Goal: Book appointment/travel/reservation

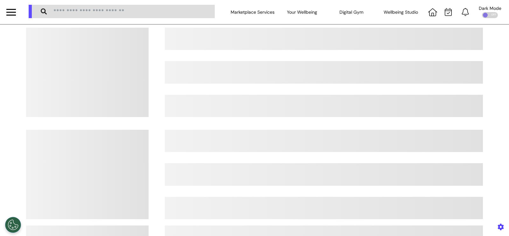
click at [12, 13] on div at bounding box center [11, 12] width 10 height 11
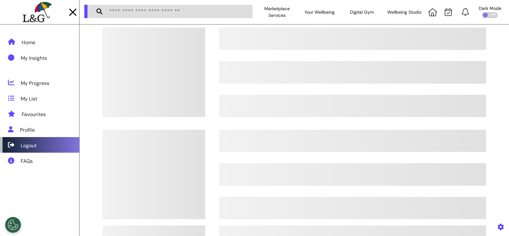
click at [55, 149] on div "Logout" at bounding box center [39, 145] width 79 height 16
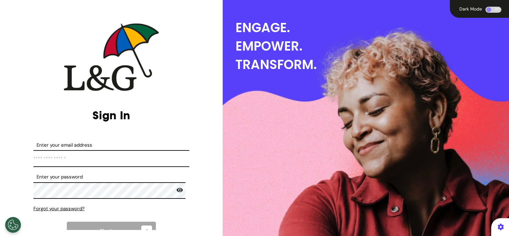
click at [111, 158] on input "Enter your email address" at bounding box center [111, 158] width 156 height 17
type input "**********"
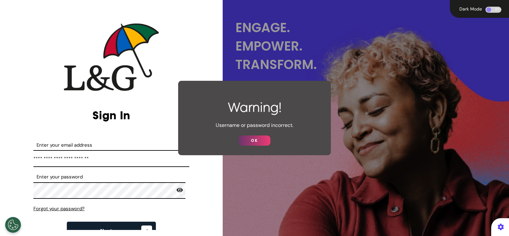
click at [244, 136] on button "OK" at bounding box center [255, 141] width 32 height 10
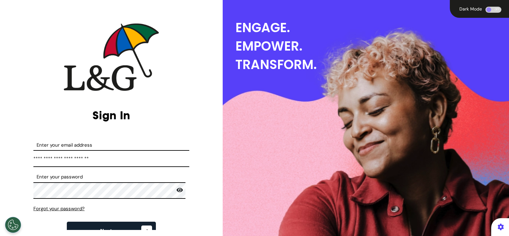
click at [178, 193] on icon at bounding box center [180, 190] width 6 height 6
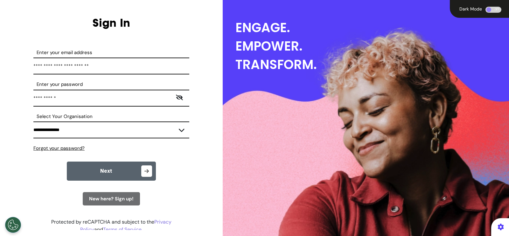
scroll to position [96, 0]
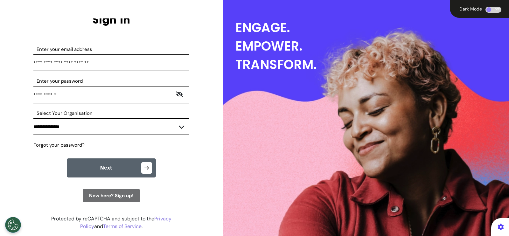
click at [106, 130] on select "**********" at bounding box center [111, 126] width 156 height 17
select select "****"
click at [33, 118] on select "**********" at bounding box center [111, 126] width 156 height 17
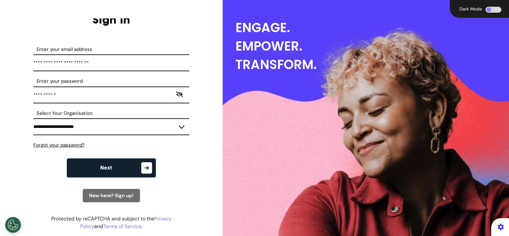
click at [141, 166] on icon "button" at bounding box center [146, 167] width 11 height 11
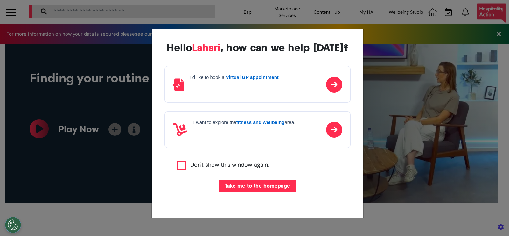
scroll to position [0, 254]
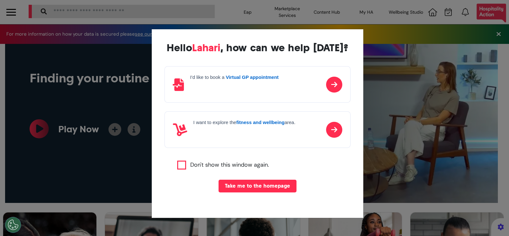
click at [248, 92] on div "I'd like to book a Virtual GP appointment" at bounding box center [234, 84] width 88 height 20
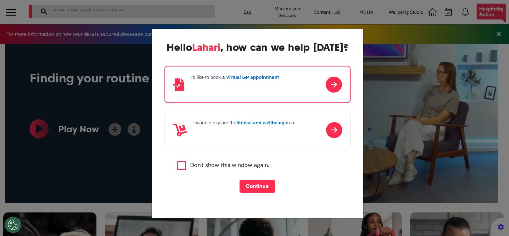
click at [252, 187] on button "Continue" at bounding box center [258, 186] width 36 height 13
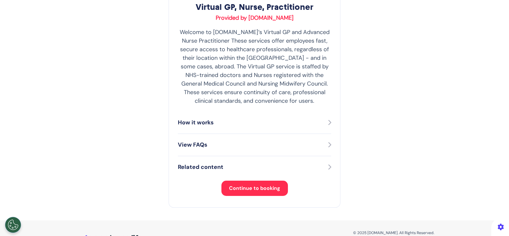
scroll to position [117, 0]
click at [253, 125] on div "How it works" at bounding box center [254, 123] width 153 height 9
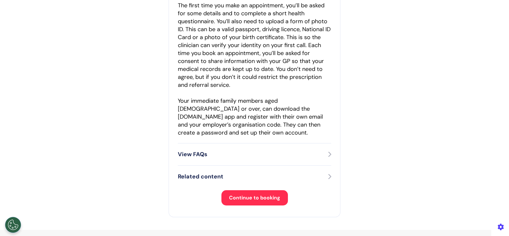
scroll to position [253, 0]
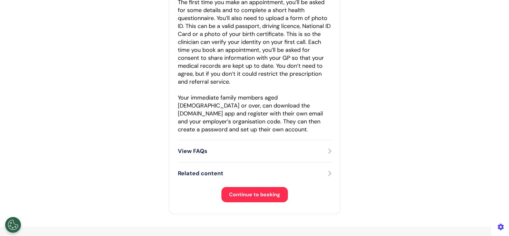
click at [234, 156] on div "View FAQs" at bounding box center [254, 151] width 153 height 22
click at [190, 151] on p "View FAQs" at bounding box center [193, 151] width 30 height 9
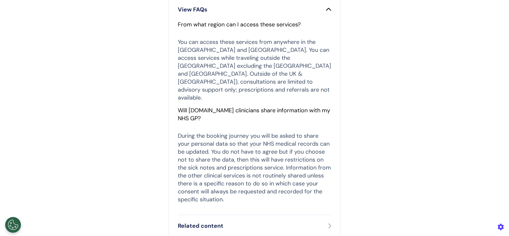
click at [190, 151] on p "During the booking journey you will be asked to share your personal data so tha…" at bounding box center [254, 168] width 153 height 72
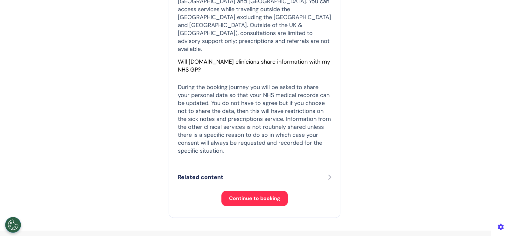
scroll to position [316, 0]
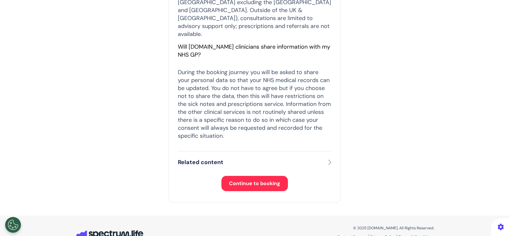
click at [205, 158] on p "Related content" at bounding box center [201, 162] width 46 height 9
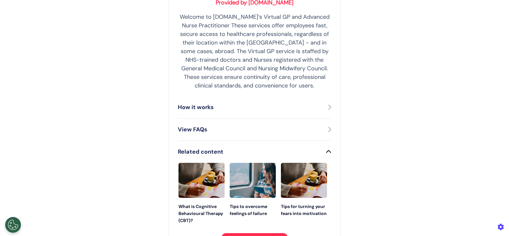
scroll to position [197, 0]
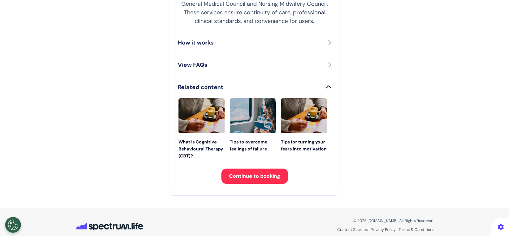
click at [256, 45] on div "How it works" at bounding box center [254, 43] width 153 height 9
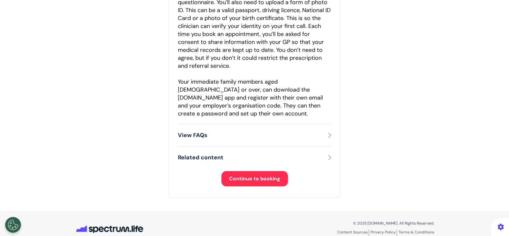
scroll to position [269, 0]
click at [266, 183] on button "Continue to booking" at bounding box center [255, 178] width 67 height 15
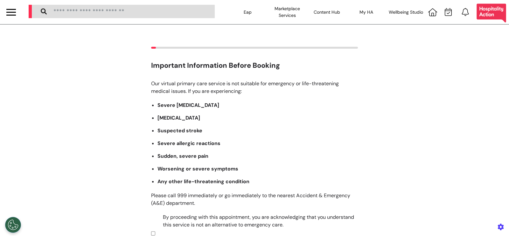
scroll to position [105, 0]
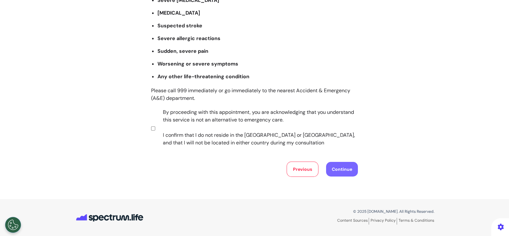
click at [337, 172] on button "Continue" at bounding box center [342, 169] width 32 height 15
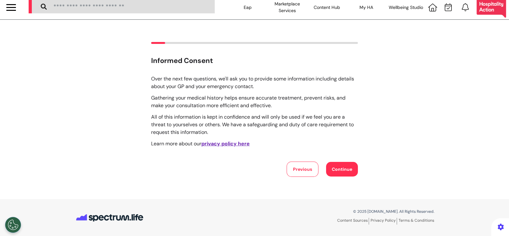
scroll to position [0, 0]
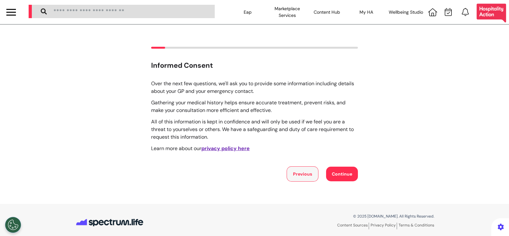
click at [300, 174] on button "Previous" at bounding box center [303, 173] width 32 height 15
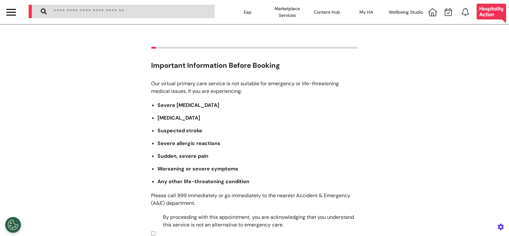
scroll to position [105, 0]
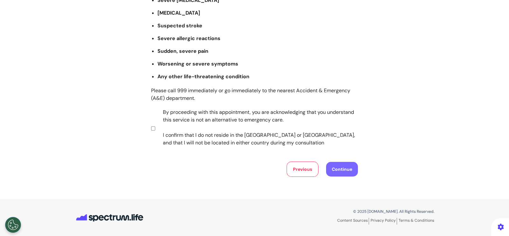
click at [342, 166] on button "Continue" at bounding box center [342, 169] width 32 height 15
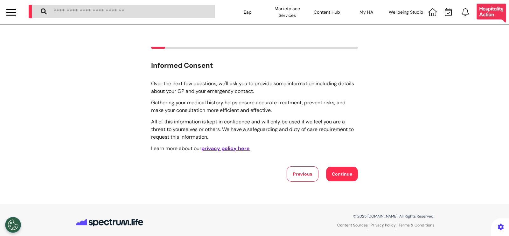
scroll to position [4, 0]
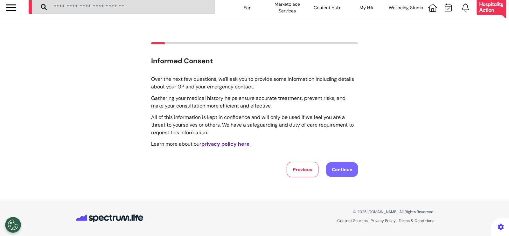
click at [334, 166] on button "Continue" at bounding box center [342, 169] width 32 height 15
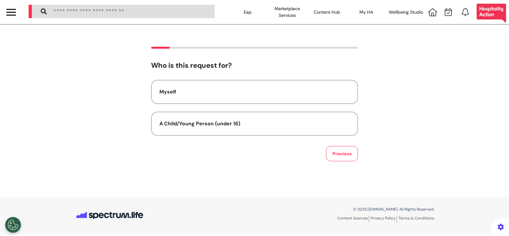
scroll to position [0, 0]
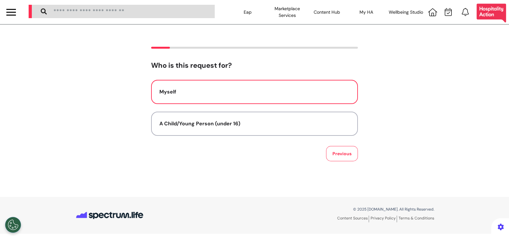
click at [268, 85] on button "Myself" at bounding box center [254, 92] width 207 height 24
select select "******"
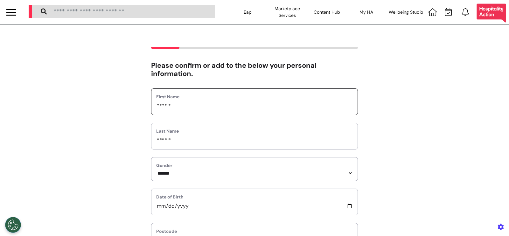
click at [235, 108] on input "******" at bounding box center [254, 106] width 197 height 8
type input "*"
type input "******"
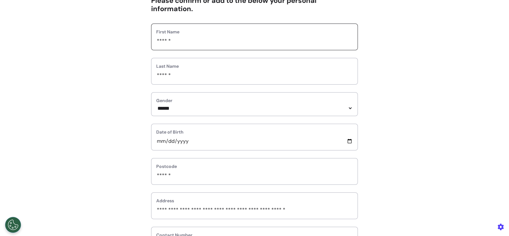
scroll to position [66, 0]
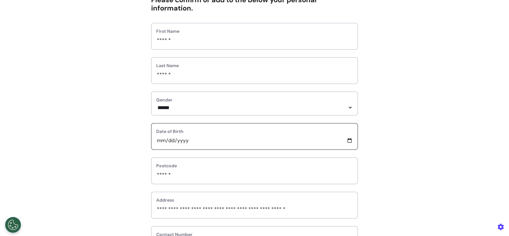
click at [346, 142] on input "**********" at bounding box center [254, 141] width 197 height 8
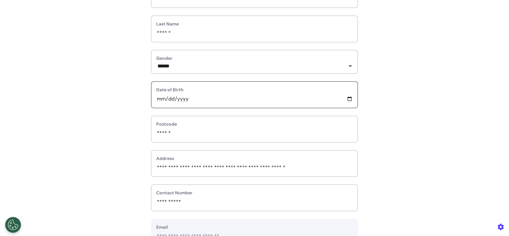
scroll to position [108, 0]
click at [347, 99] on input "**********" at bounding box center [254, 98] width 197 height 8
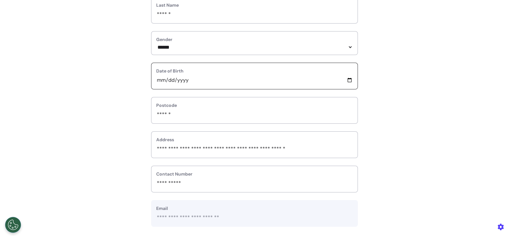
scroll to position [127, 0]
click at [347, 80] on input "**********" at bounding box center [254, 79] width 197 height 8
click at [346, 80] on input "**********" at bounding box center [254, 79] width 197 height 8
click at [347, 82] on input "**********" at bounding box center [254, 79] width 197 height 8
click at [264, 119] on div "Postcode ******" at bounding box center [254, 109] width 207 height 27
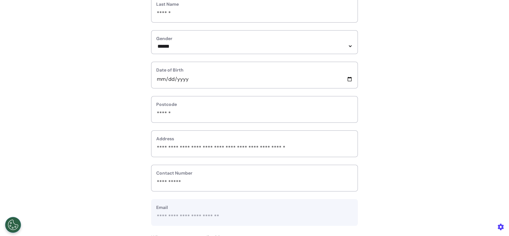
drag, startPoint x: 195, startPoint y: 120, endPoint x: 189, endPoint y: 115, distance: 7.5
click at [189, 115] on div "Postcode ******" at bounding box center [254, 109] width 207 height 27
click at [189, 115] on input "******" at bounding box center [254, 113] width 197 height 8
type input "*****"
select select
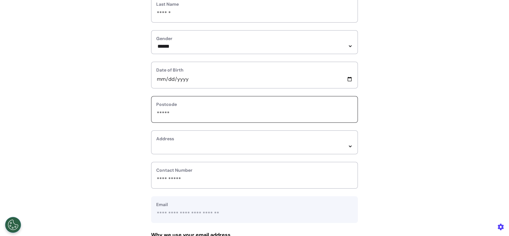
type input "****"
select select
type input "*****"
select select
type input "******"
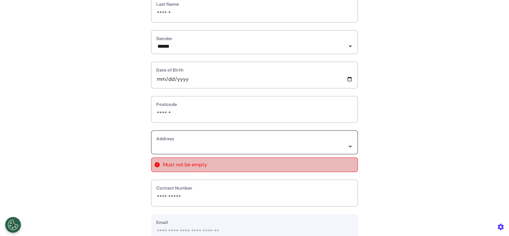
click at [226, 146] on select "*****" at bounding box center [254, 146] width 197 height 5
select select
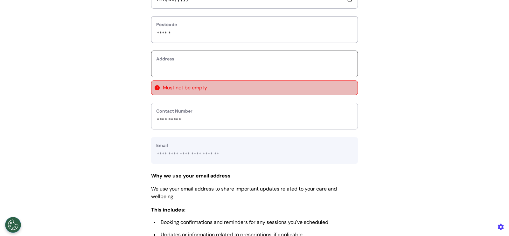
scroll to position [207, 0]
click at [177, 66] on input "text_area" at bounding box center [254, 68] width 197 height 8
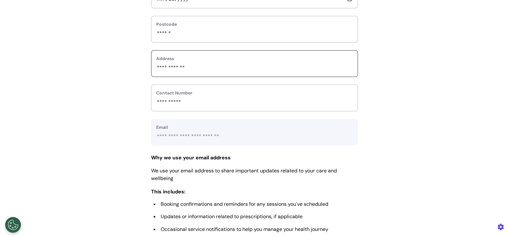
scroll to position [295, 0]
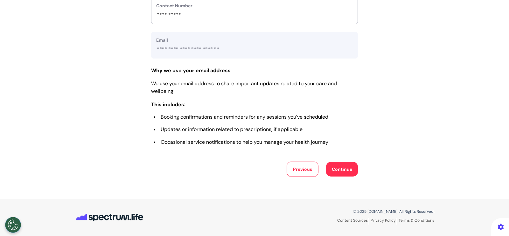
type input "**********"
click at [332, 166] on button "Continue" at bounding box center [342, 169] width 32 height 15
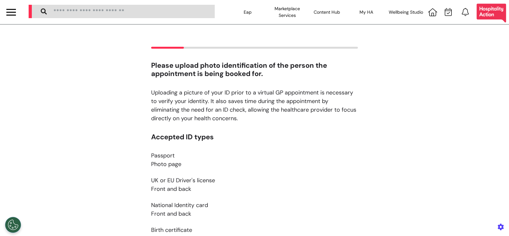
scroll to position [119, 0]
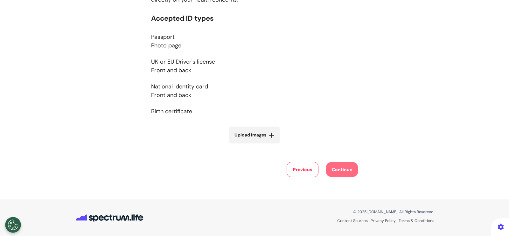
click at [252, 142] on label "Upload Images" at bounding box center [254, 135] width 50 height 17
click at [252, 145] on input "Upload Images" at bounding box center [255, 148] width 76 height 7
type input "**********"
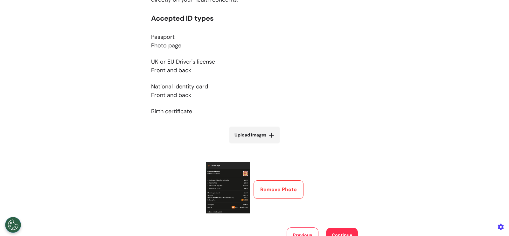
scroll to position [184, 0]
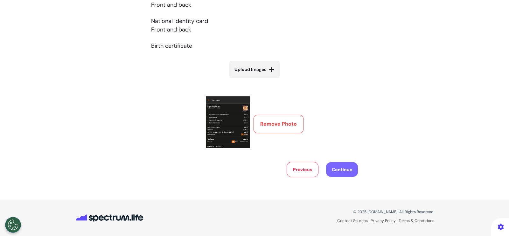
click at [344, 170] on button "Continue" at bounding box center [342, 169] width 32 height 15
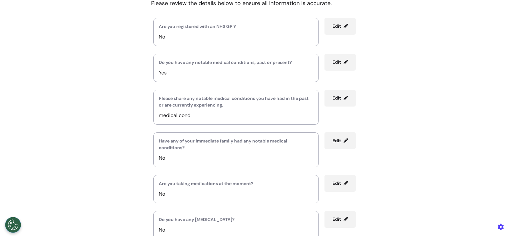
scroll to position [80, 0]
click at [337, 64] on span "Edit" at bounding box center [337, 63] width 9 height 6
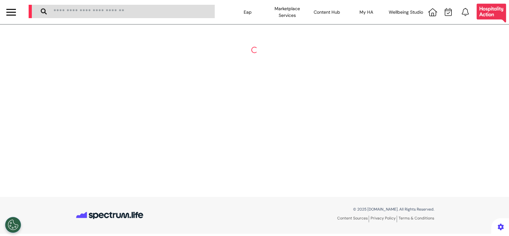
scroll to position [0, 0]
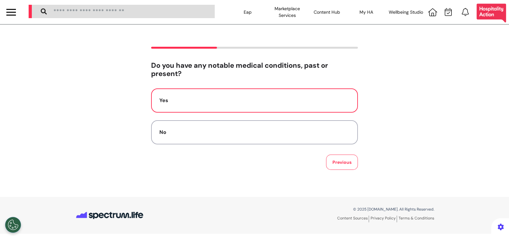
click at [286, 103] on div "Yes" at bounding box center [254, 101] width 190 height 8
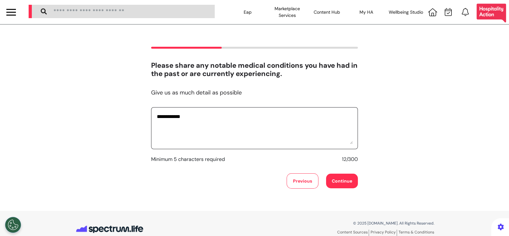
click at [280, 121] on textarea "**********" at bounding box center [254, 128] width 197 height 32
type textarea "*"
type textarea "**********"
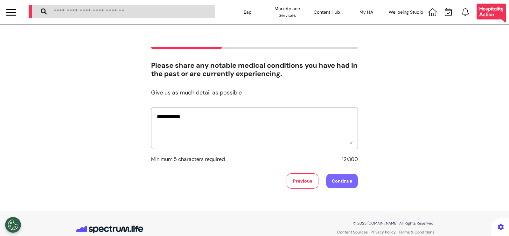
click at [338, 184] on button "Continue" at bounding box center [342, 181] width 32 height 15
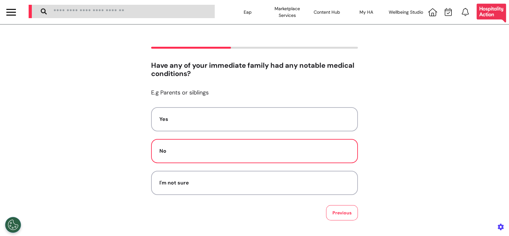
click at [314, 149] on div "No" at bounding box center [254, 151] width 190 height 8
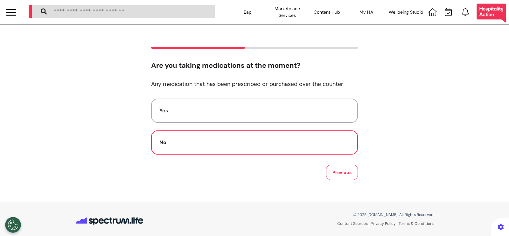
click at [307, 144] on div "No" at bounding box center [254, 143] width 190 height 8
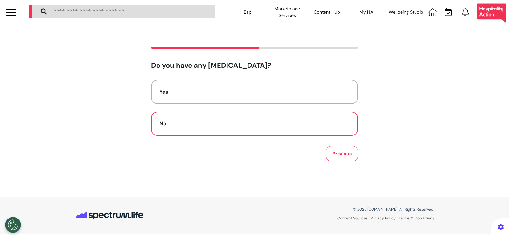
click at [290, 133] on button "No" at bounding box center [254, 124] width 207 height 24
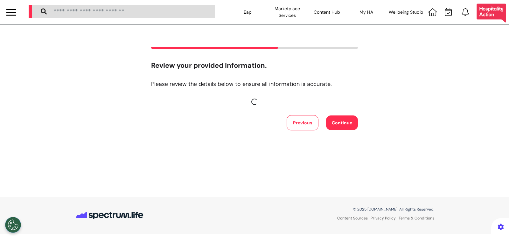
click at [290, 133] on div "Review your provided information. Please review the details below to ensure all…" at bounding box center [254, 111] width 509 height 172
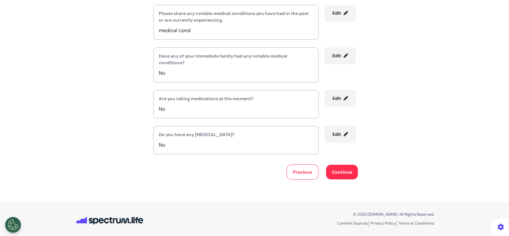
scroll to position [168, 0]
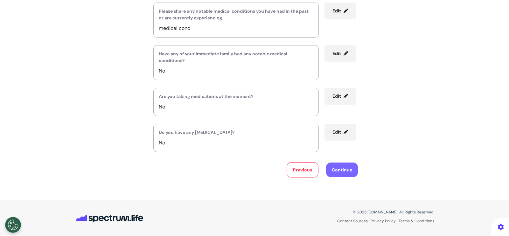
click at [338, 168] on button "Continue" at bounding box center [342, 170] width 32 height 15
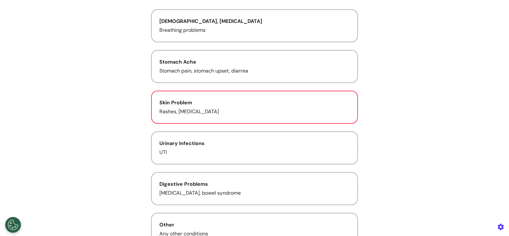
scroll to position [71, 0]
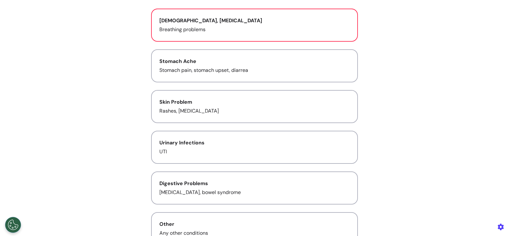
click at [202, 37] on button "Asthma, Cold and Flu Breathing problems" at bounding box center [254, 25] width 207 height 33
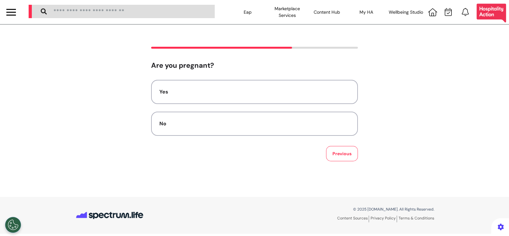
scroll to position [0, 0]
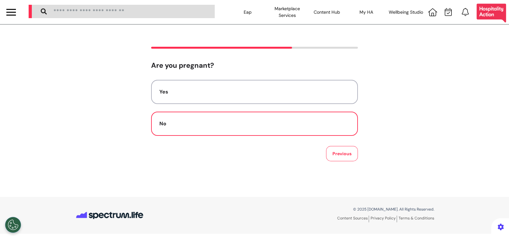
click at [285, 126] on div "No" at bounding box center [254, 124] width 190 height 8
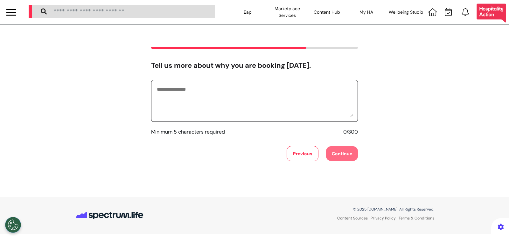
click at [267, 110] on textarea at bounding box center [254, 101] width 197 height 32
type textarea "**********"
click at [345, 151] on button "Continue" at bounding box center [342, 153] width 32 height 15
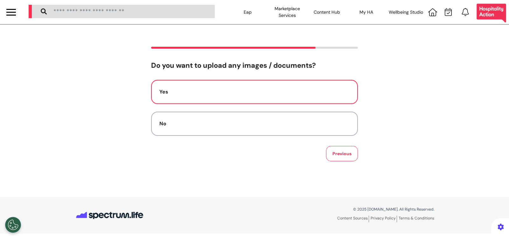
click at [288, 88] on div "Yes" at bounding box center [254, 92] width 190 height 8
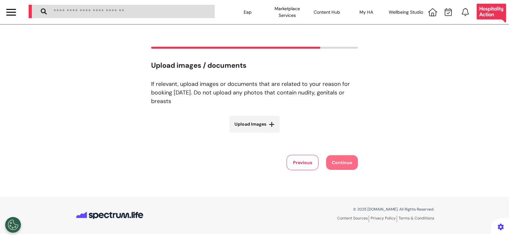
click at [256, 116] on label "Upload Images" at bounding box center [254, 124] width 50 height 17
click at [256, 134] on input "Upload Images" at bounding box center [255, 137] width 76 height 7
type input "**********"
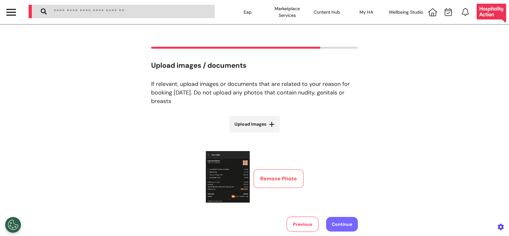
click at [346, 217] on button "Continue" at bounding box center [342, 224] width 32 height 15
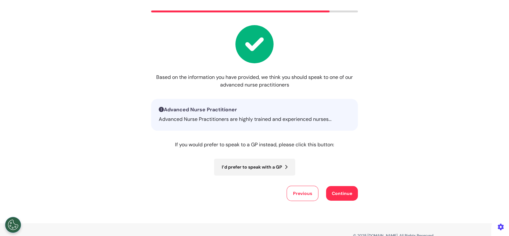
scroll to position [37, 0]
click at [263, 163] on button "I’d prefer to speak with a GP" at bounding box center [254, 166] width 81 height 17
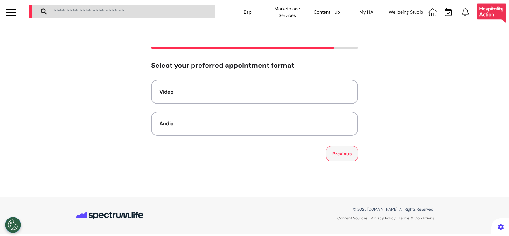
click at [342, 154] on button "Previous" at bounding box center [342, 153] width 32 height 15
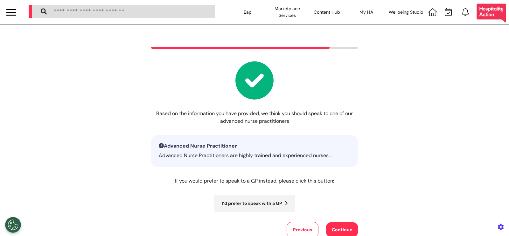
scroll to position [60, 0]
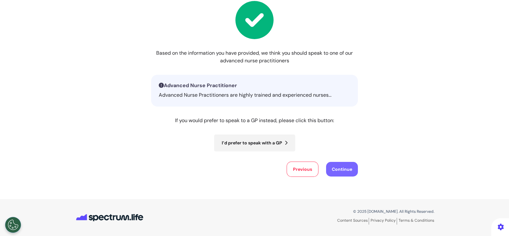
click at [338, 173] on button "Continue" at bounding box center [342, 169] width 32 height 15
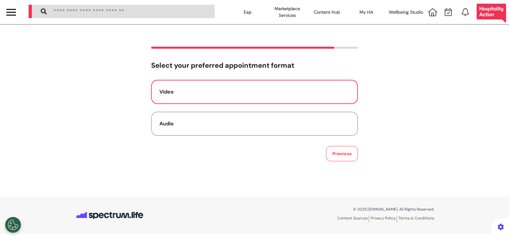
click at [277, 88] on button "Video" at bounding box center [254, 92] width 207 height 24
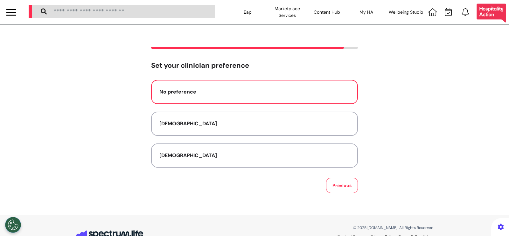
click at [272, 90] on div "No preference" at bounding box center [254, 92] width 190 height 8
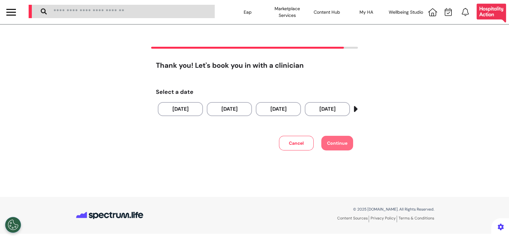
click at [356, 109] on icon "button" at bounding box center [355, 109] width 9 height 10
click at [152, 107] on icon "button" at bounding box center [153, 109] width 5 height 10
click at [289, 111] on button "27 Sep 2025" at bounding box center [278, 109] width 45 height 14
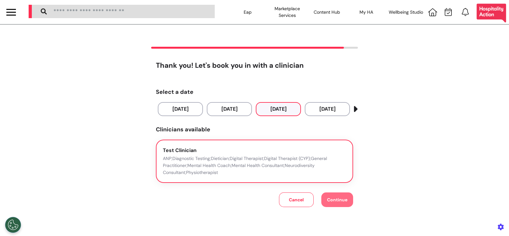
click at [264, 155] on p "ANP;Diagnostic Testing;Dietician;Digital Therapist;Digital Therapist (CYP);Gene…" at bounding box center [254, 165] width 183 height 21
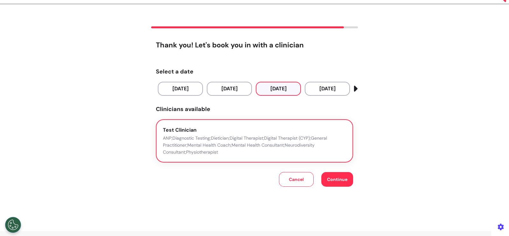
scroll to position [21, 0]
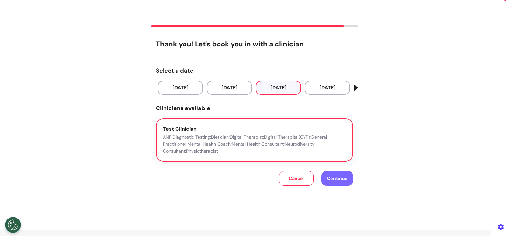
click at [341, 176] on span "Continue" at bounding box center [337, 179] width 20 height 6
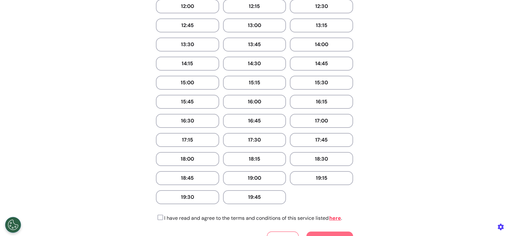
scroll to position [352, 0]
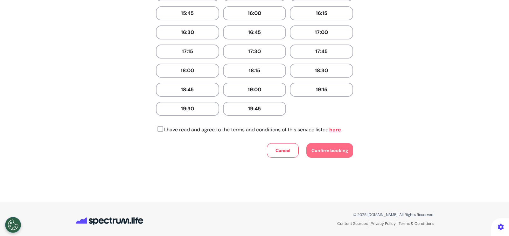
click at [157, 127] on icon at bounding box center [159, 129] width 7 height 6
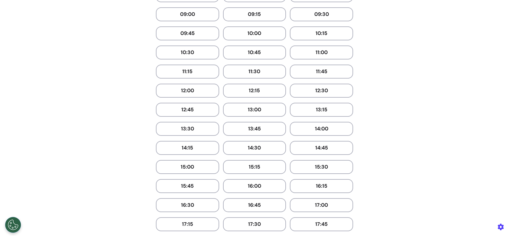
scroll to position [162, 0]
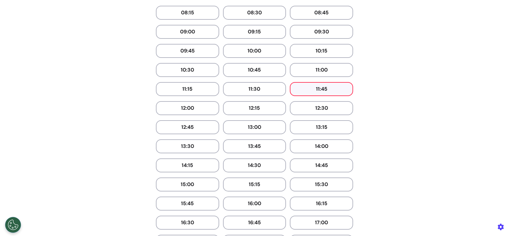
click at [335, 82] on button "11:45" at bounding box center [321, 89] width 63 height 14
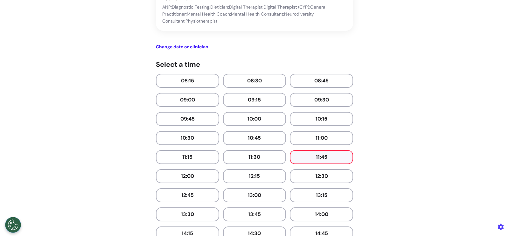
scroll to position [0, 0]
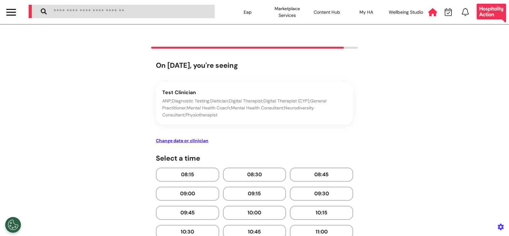
click at [428, 11] on icon at bounding box center [432, 12] width 9 height 8
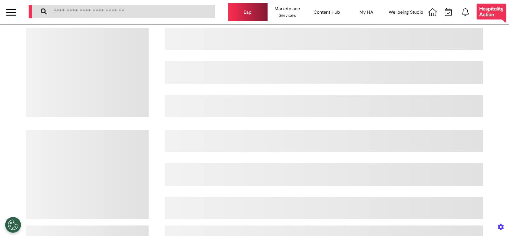
click at [246, 12] on div "Eap" at bounding box center [247, 12] width 39 height 18
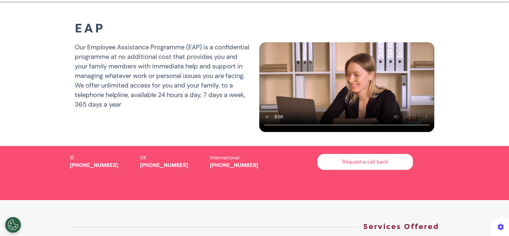
scroll to position [23, 0]
click at [355, 170] on button "Request a call back" at bounding box center [365, 162] width 95 height 16
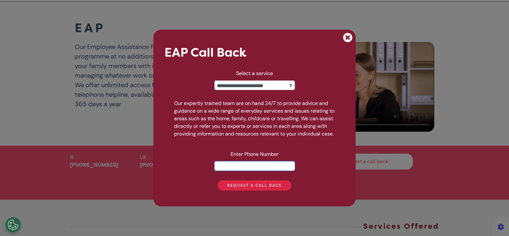
click at [252, 170] on input "number" at bounding box center [255, 166] width 81 height 10
type input "**********"
click at [345, 39] on button "button" at bounding box center [348, 38] width 16 height 16
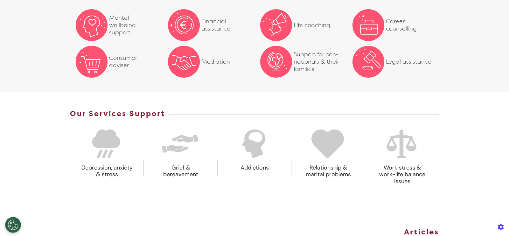
scroll to position [395, 0]
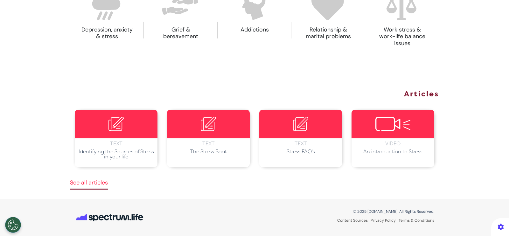
click at [95, 185] on link "See all articles" at bounding box center [89, 184] width 38 height 11
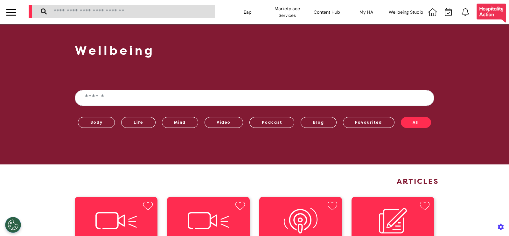
scroll to position [42, 0]
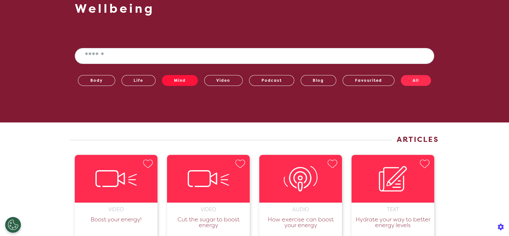
click at [165, 81] on button "Mind" at bounding box center [180, 80] width 36 height 11
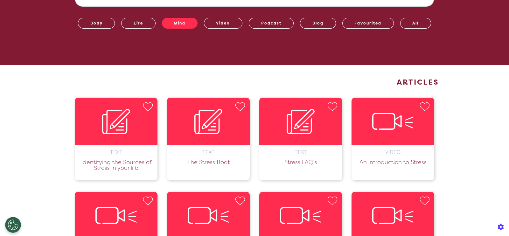
scroll to position [100, 0]
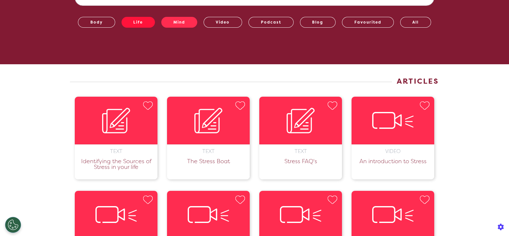
click at [137, 23] on button "Life" at bounding box center [139, 22] width 34 height 11
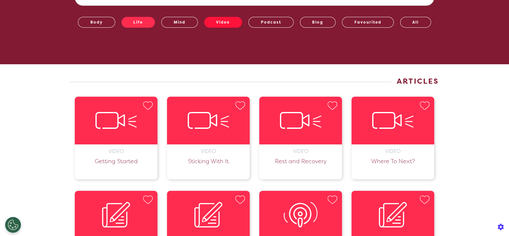
click at [228, 19] on button "Video" at bounding box center [223, 22] width 38 height 11
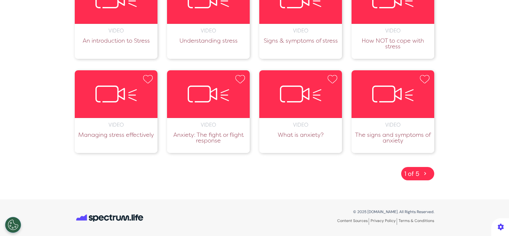
scroll to position [0, 0]
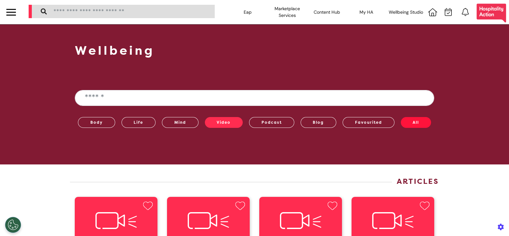
click at [414, 119] on button "All" at bounding box center [416, 122] width 31 height 11
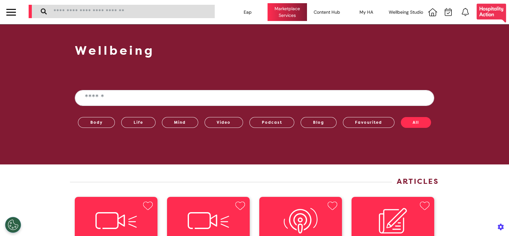
click at [281, 15] on div "Marketplace Services" at bounding box center [287, 12] width 39 height 18
click at [11, 11] on div at bounding box center [11, 12] width 10 height 11
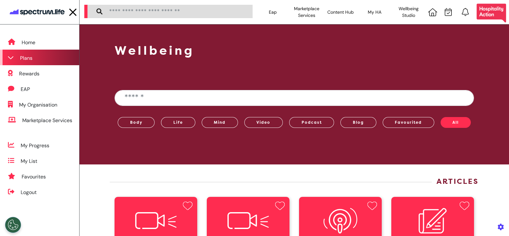
click at [24, 58] on div "Plans" at bounding box center [26, 58] width 12 height 8
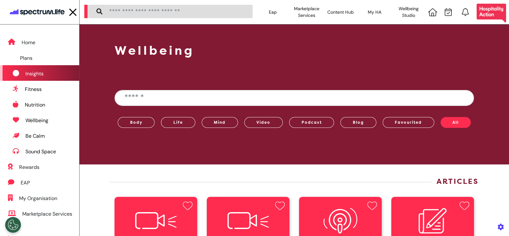
click at [34, 74] on div "Insights" at bounding box center [34, 74] width 18 height 8
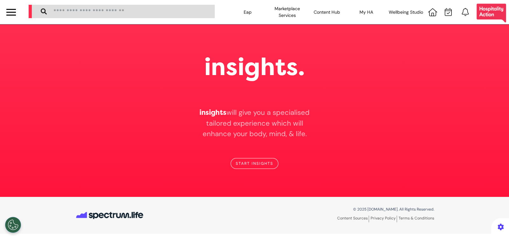
click at [252, 163] on button "START INSIGHTS" at bounding box center [255, 163] width 48 height 11
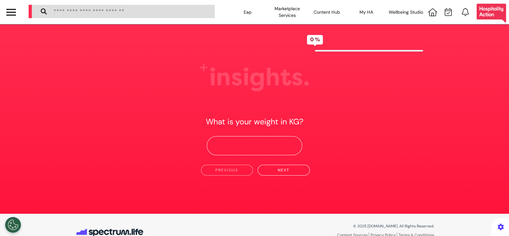
click at [236, 78] on h2 "insights." at bounding box center [255, 77] width 110 height 29
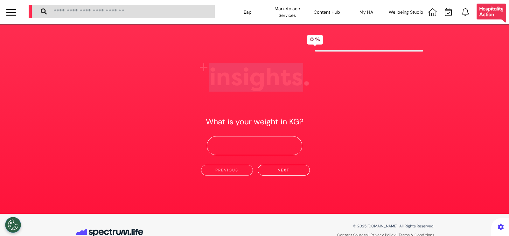
click at [236, 78] on h2 "insights." at bounding box center [255, 77] width 110 height 29
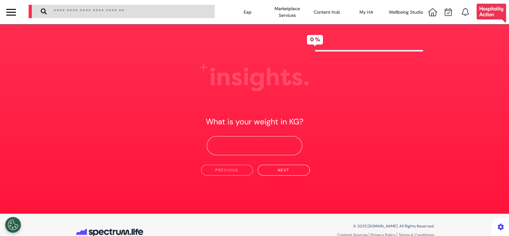
click at [341, 89] on div "insights. What is your weight in KG? PREVIOUS NEXT 0 %" at bounding box center [254, 119] width 509 height 189
click at [277, 173] on button "NEXT" at bounding box center [284, 170] width 52 height 11
click at [264, 150] on input "number" at bounding box center [254, 145] width 95 height 19
click at [264, 150] on input "*" at bounding box center [254, 145] width 95 height 19
type input "**"
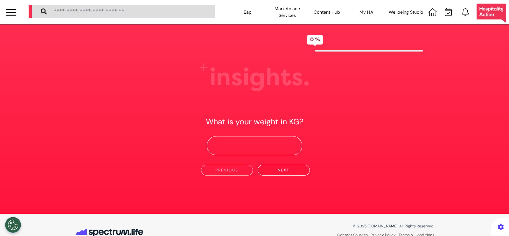
click at [282, 172] on button "NEXT" at bounding box center [284, 170] width 52 height 11
click at [226, 170] on button "PREVIOUS" at bounding box center [227, 170] width 52 height 11
type input "**"
click at [80, 168] on div "insights. What is your weight in KG? ** PREVIOUS NEXT 0 %" at bounding box center [254, 119] width 509 height 189
click at [11, 15] on div at bounding box center [11, 15] width 10 height 1
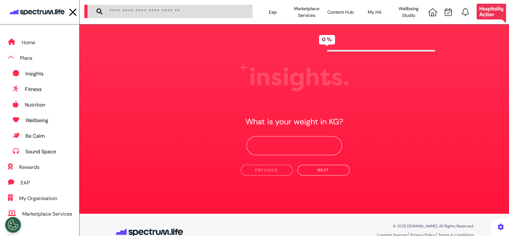
click at [214, 60] on div "insights. What is your weight in KG? ** PREVIOUS NEXT 0 %" at bounding box center [295, 119] width 430 height 189
click at [70, 8] on div at bounding box center [72, 11] width 7 height 7
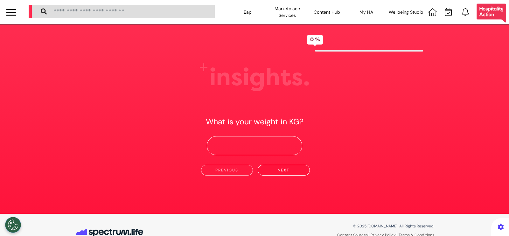
click at [285, 171] on button "NEXT" at bounding box center [284, 170] width 52 height 11
click at [249, 142] on input "number" at bounding box center [254, 145] width 95 height 19
type input "***"
click at [278, 172] on button "NEXT" at bounding box center [284, 170] width 52 height 11
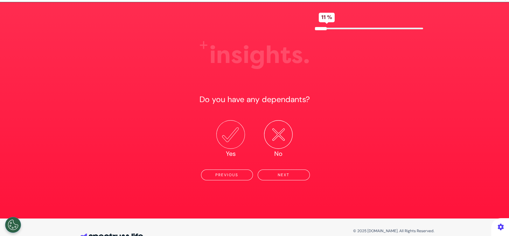
scroll to position [23, 0]
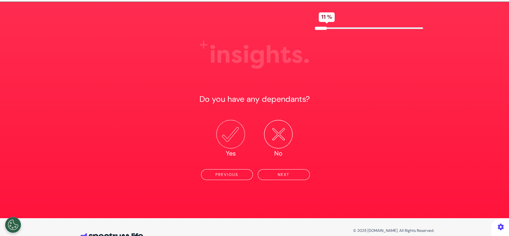
click at [274, 130] on div at bounding box center [278, 134] width 29 height 29
click at [278, 177] on button "NEXT" at bounding box center [284, 174] width 52 height 11
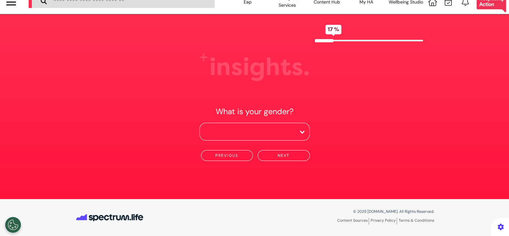
scroll to position [10, 0]
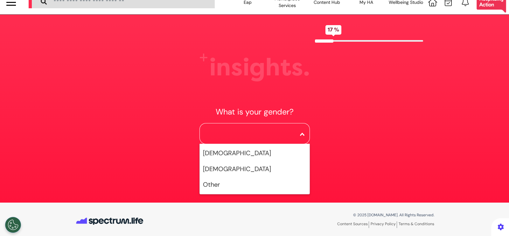
click at [278, 128] on input "Search for option" at bounding box center [251, 133] width 95 height 10
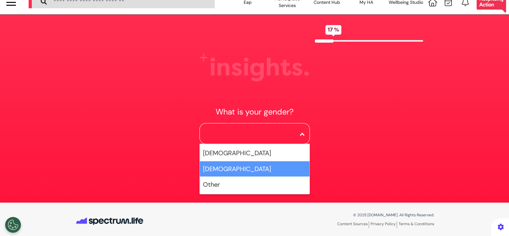
click at [261, 168] on li "Female" at bounding box center [255, 169] width 110 height 16
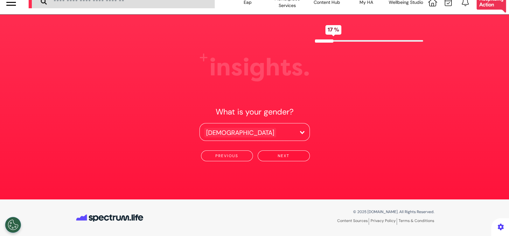
click at [281, 156] on button "NEXT" at bounding box center [284, 156] width 52 height 11
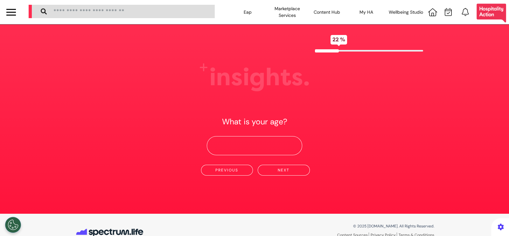
scroll to position [1, 0]
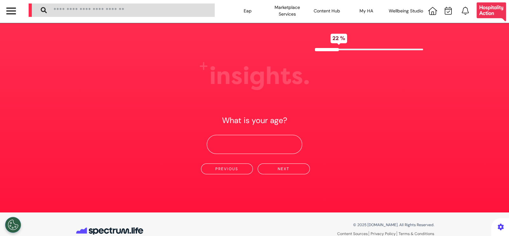
click at [10, 9] on div at bounding box center [11, 11] width 10 height 11
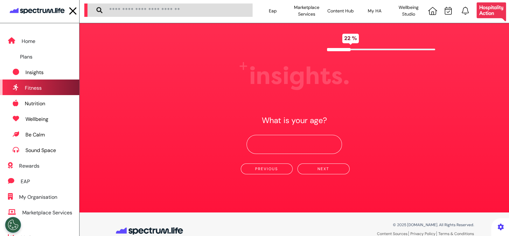
click at [40, 87] on div "Fitness" at bounding box center [33, 88] width 17 height 8
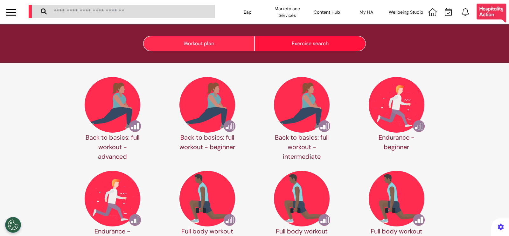
click at [317, 48] on button "Exercise search" at bounding box center [310, 43] width 111 height 15
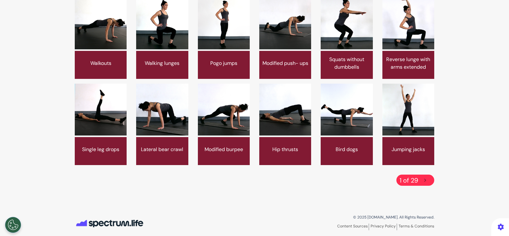
scroll to position [170, 0]
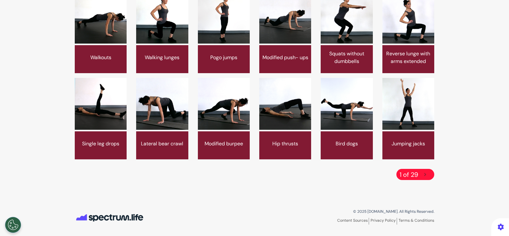
click at [420, 173] on button "button" at bounding box center [425, 175] width 12 height 11
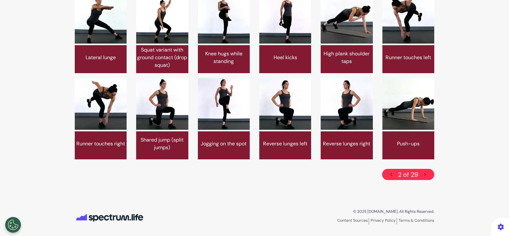
scroll to position [0, 0]
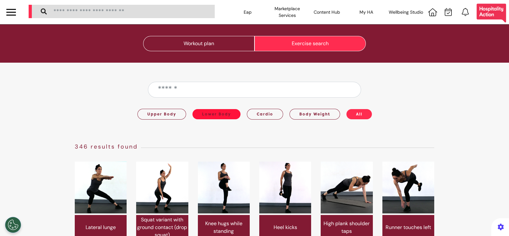
click at [222, 114] on button "Lower Body" at bounding box center [217, 114] width 48 height 10
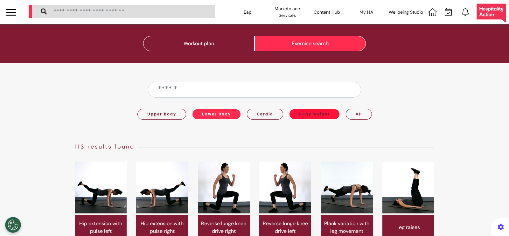
click at [312, 111] on button "Body Weight" at bounding box center [315, 114] width 50 height 10
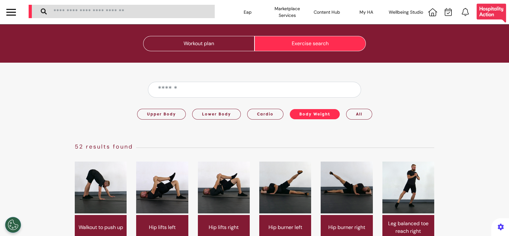
click at [11, 13] on div at bounding box center [11, 12] width 10 height 11
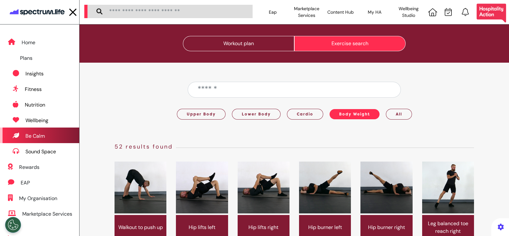
click at [40, 131] on div "Be Calm" at bounding box center [39, 136] width 79 height 16
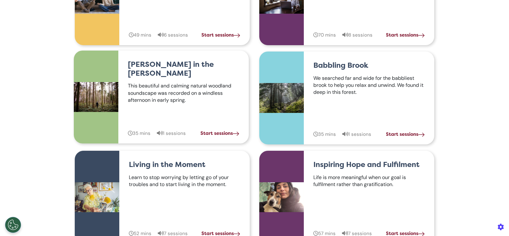
scroll to position [488, 0]
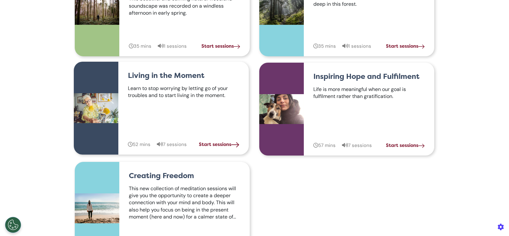
click at [211, 143] on link "Start sessions arrow" at bounding box center [219, 144] width 40 height 7
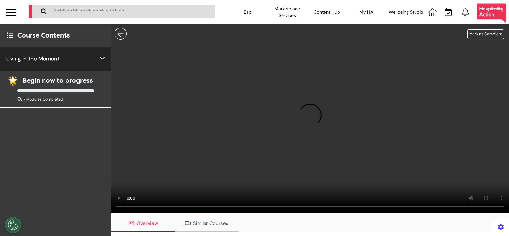
scroll to position [143, 0]
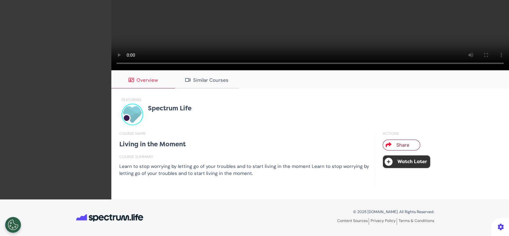
click at [397, 144] on span "Share" at bounding box center [403, 145] width 13 height 6
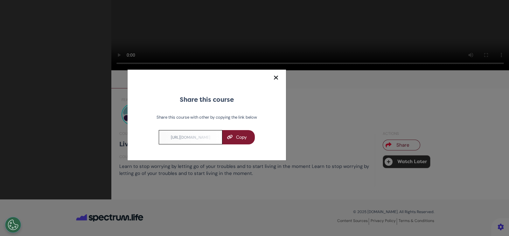
click at [277, 78] on icon at bounding box center [276, 78] width 4 height 0
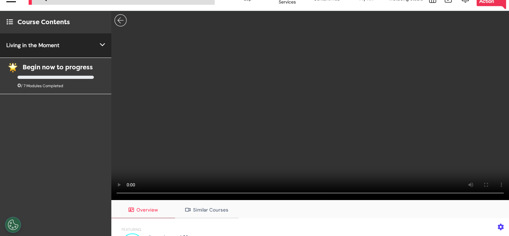
scroll to position [13, 0]
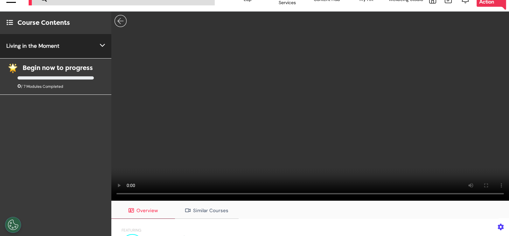
click at [123, 21] on img at bounding box center [121, 21] width 12 height 12
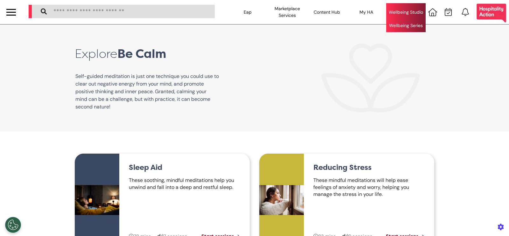
click at [406, 25] on div "Wellbeing Series" at bounding box center [405, 25] width 39 height 13
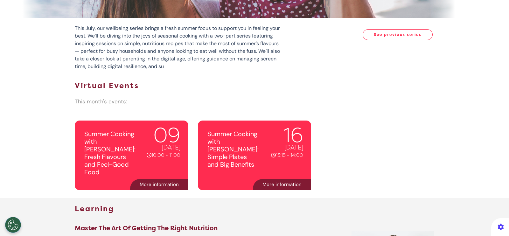
scroll to position [145, 0]
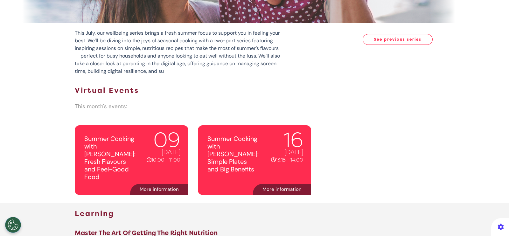
click at [390, 40] on button "See previous series" at bounding box center [398, 39] width 70 height 11
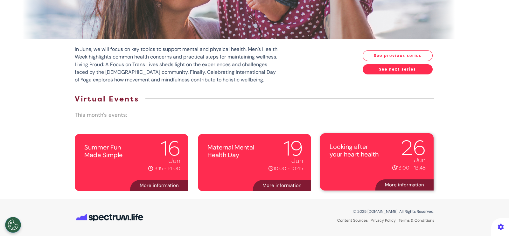
scroll to position [128, 0]
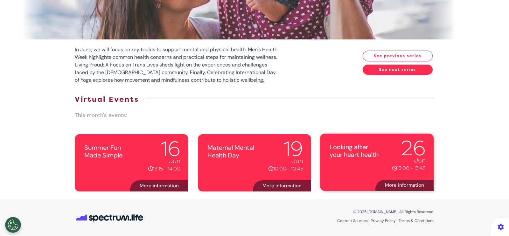
click at [393, 182] on span "More information" at bounding box center [404, 185] width 39 height 6
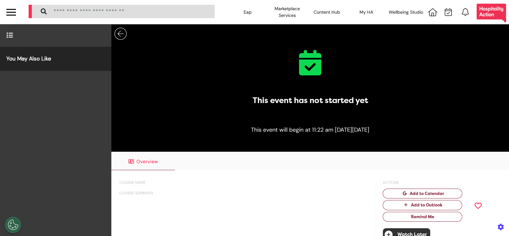
scroll to position [68, 0]
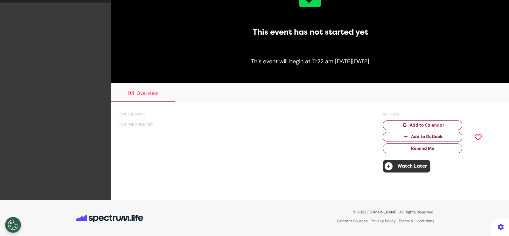
click at [475, 137] on icon at bounding box center [478, 137] width 7 height 0
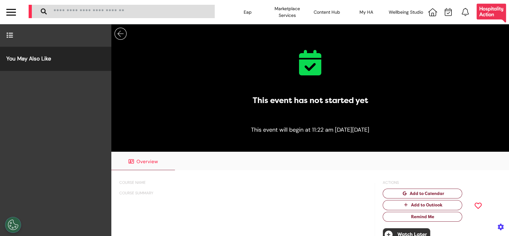
click at [120, 33] on img at bounding box center [121, 34] width 12 height 12
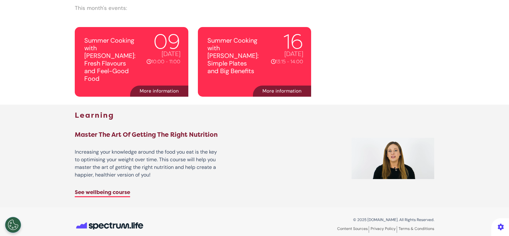
scroll to position [244, 0]
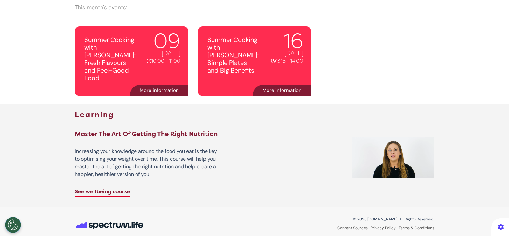
click at [98, 188] on link "See wellbeing course" at bounding box center [102, 192] width 55 height 8
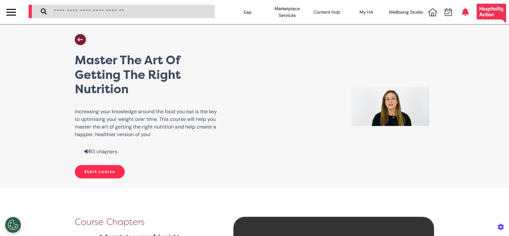
click at [462, 14] on icon at bounding box center [465, 12] width 7 height 8
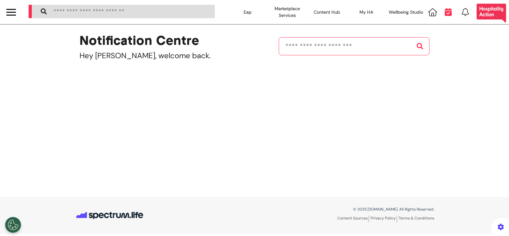
click at [450, 13] on icon at bounding box center [448, 12] width 7 height 8
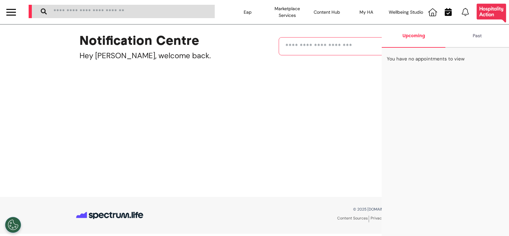
click at [489, 34] on div "Past" at bounding box center [478, 36] width 64 height 23
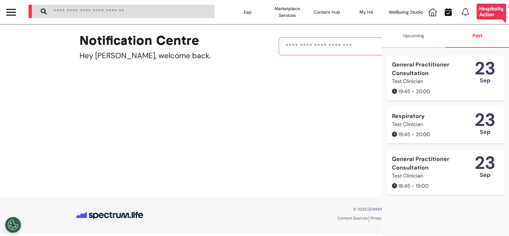
click at [428, 40] on div "Upcoming" at bounding box center [414, 36] width 64 height 23
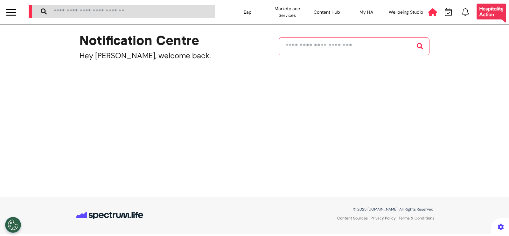
click at [433, 11] on icon at bounding box center [432, 12] width 9 height 8
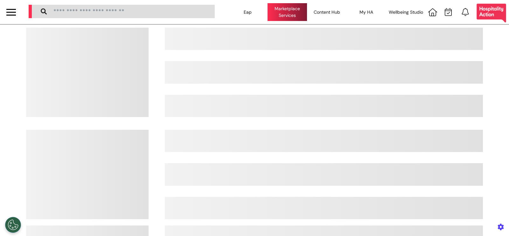
click at [281, 14] on div "Marketplace Services" at bounding box center [287, 12] width 39 height 18
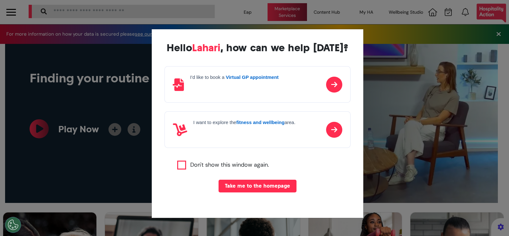
scroll to position [0, 254]
click at [318, 182] on div "Hello [PERSON_NAME] , how can we help [DATE]? I'd like to book a Virtual GP app…" at bounding box center [258, 123] width 212 height 189
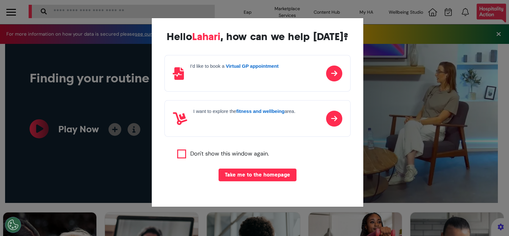
scroll to position [11, 0]
click at [326, 114] on icon at bounding box center [334, 119] width 16 height 16
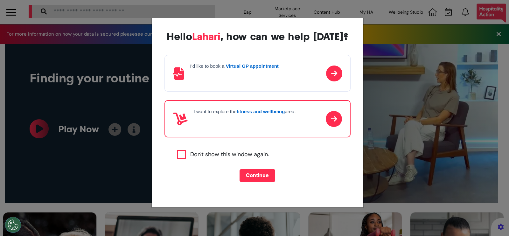
click at [250, 175] on button "Continue" at bounding box center [258, 175] width 36 height 13
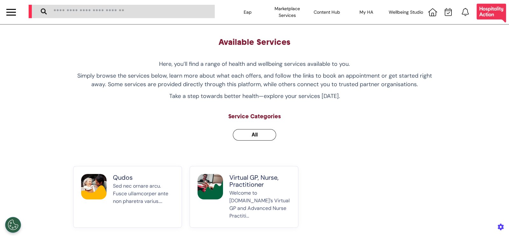
click at [249, 190] on p "Welcome to [DOMAIN_NAME]’s Virtual GP and Advanced Nurse Practiti..." at bounding box center [259, 204] width 61 height 31
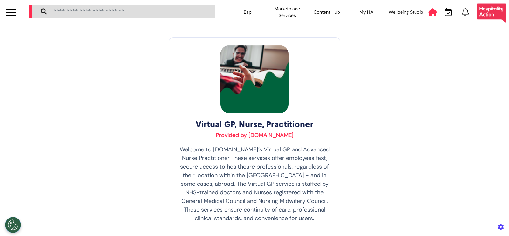
click at [428, 9] on icon at bounding box center [432, 12] width 9 height 8
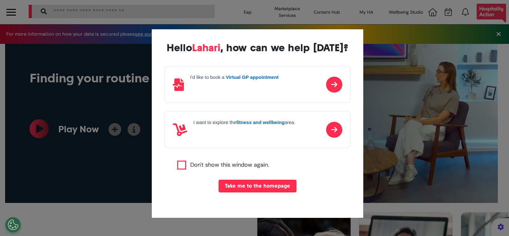
scroll to position [0, 254]
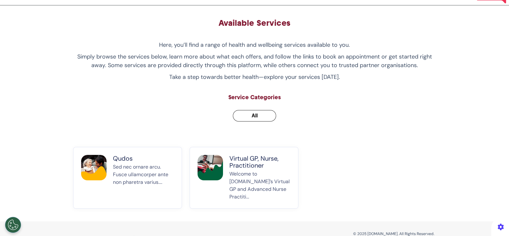
scroll to position [19, 0]
click at [153, 175] on p "Sed nec ornare arcu. Fusce ullamcorper ante non pharetra varius...." at bounding box center [143, 183] width 61 height 38
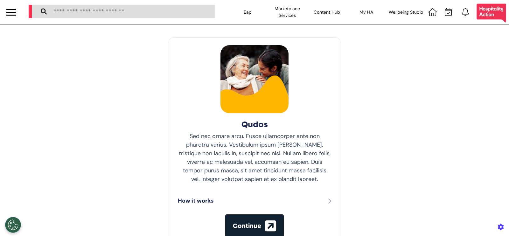
scroll to position [59, 0]
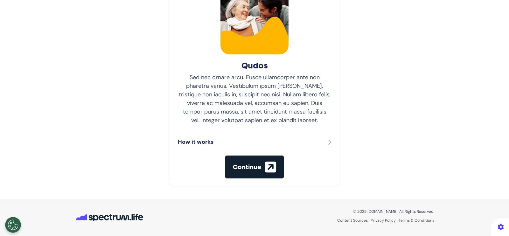
click at [285, 141] on div "How it works" at bounding box center [254, 142] width 153 height 9
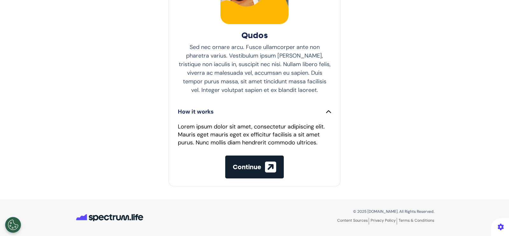
scroll to position [89, 0]
click at [267, 172] on icon "button" at bounding box center [270, 167] width 11 height 13
